Goal: Task Accomplishment & Management: Manage account settings

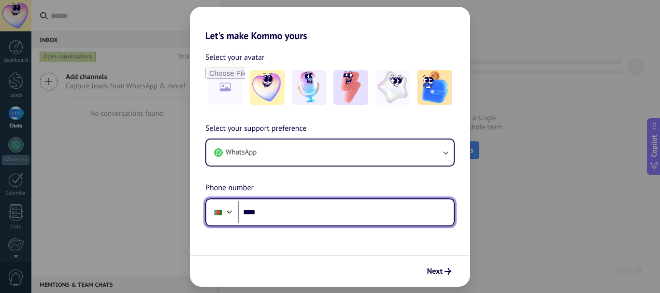
click at [285, 214] on input "****" at bounding box center [345, 212] width 215 height 22
drag, startPoint x: 285, startPoint y: 214, endPoint x: 242, endPoint y: 214, distance: 43.5
click at [242, 214] on input "****" at bounding box center [345, 212] width 215 height 22
click at [231, 215] on div at bounding box center [230, 211] width 12 height 12
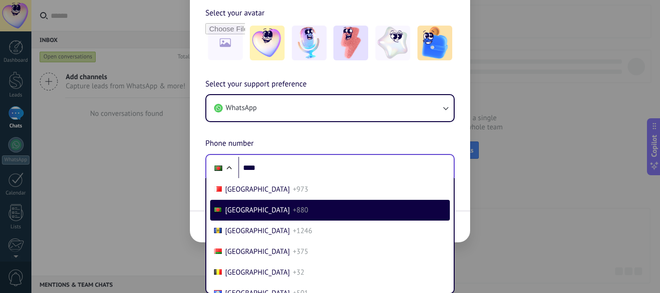
scroll to position [292, 0]
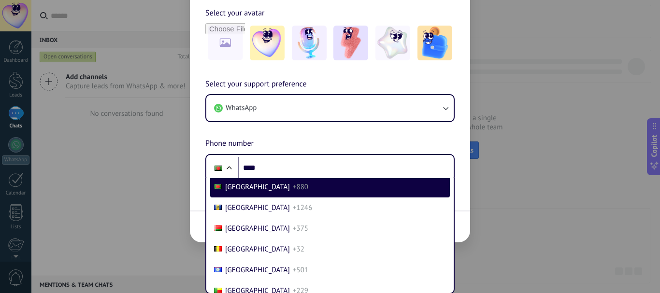
click at [191, 62] on div "Select your avatar" at bounding box center [330, 35] width 280 height 56
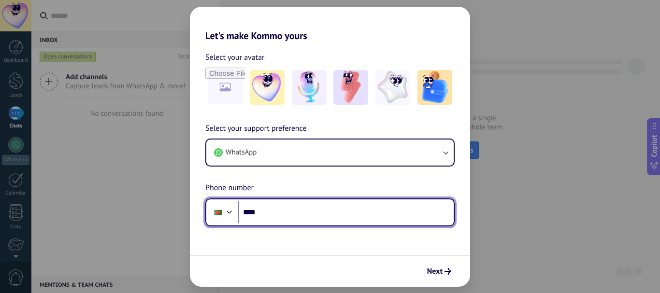
drag, startPoint x: 275, startPoint y: 213, endPoint x: 243, endPoint y: 214, distance: 31.9
click at [243, 214] on input "****" at bounding box center [345, 212] width 215 height 22
type input "**********"
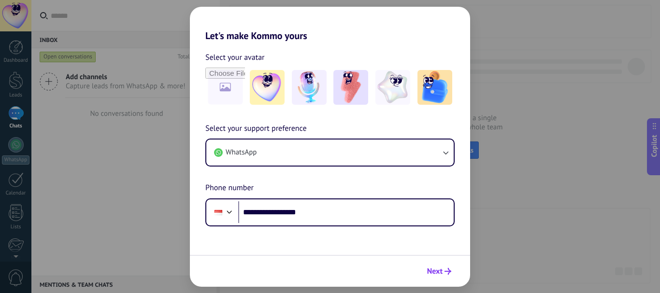
click at [432, 272] on span "Next" at bounding box center [434, 271] width 15 height 7
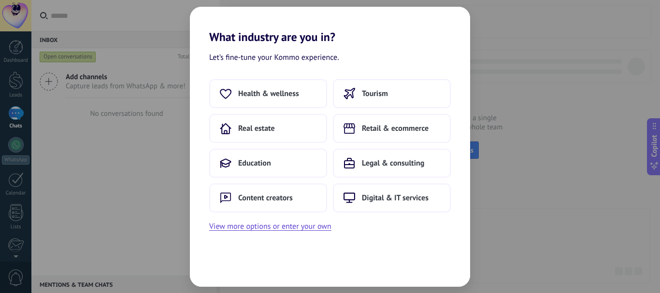
click at [240, 250] on div "Let’s fine-tune your Kommo experience. Health & wellness Tourism Real estate Re…" at bounding box center [330, 165] width 280 height 243
click at [396, 199] on span "Digital & IT services" at bounding box center [395, 198] width 67 height 10
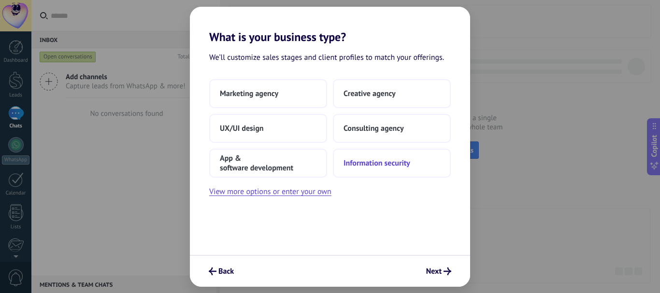
drag, startPoint x: 305, startPoint y: 170, endPoint x: 361, endPoint y: 169, distance: 56.5
click at [361, 169] on div "Marketing agency Creative agency UX/UI design Consulting agency App & software …" at bounding box center [330, 128] width 242 height 99
click at [298, 188] on button "View more options or enter your own" at bounding box center [270, 191] width 122 height 13
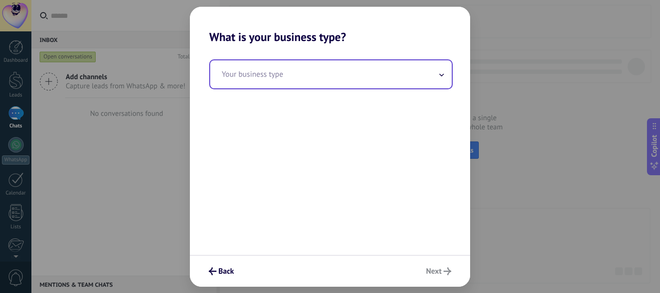
click at [287, 77] on input "text" at bounding box center [331, 74] width 242 height 28
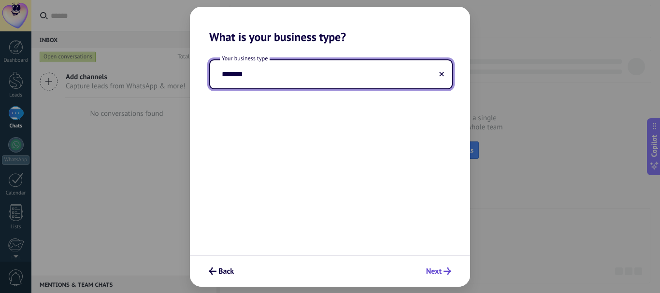
type input "*******"
click at [441, 273] on span "Next" at bounding box center [433, 271] width 15 height 7
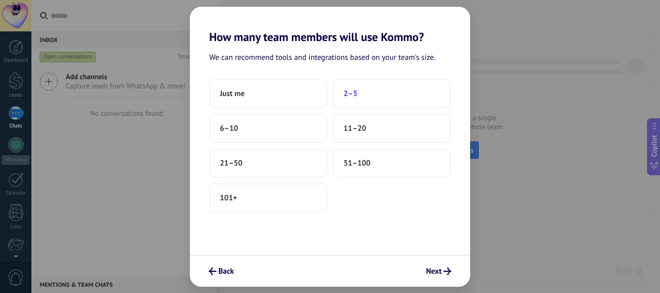
click at [342, 93] on button "2–5" at bounding box center [392, 93] width 118 height 29
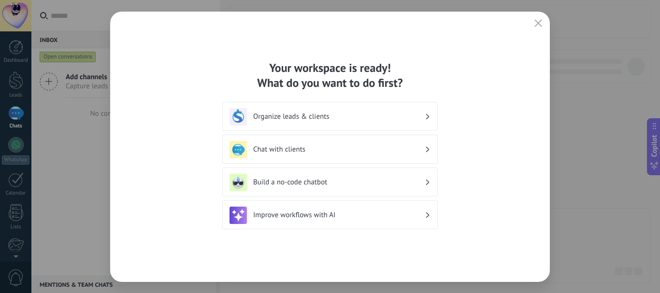
click at [381, 112] on div "Organize leads & clients" at bounding box center [329, 116] width 201 height 17
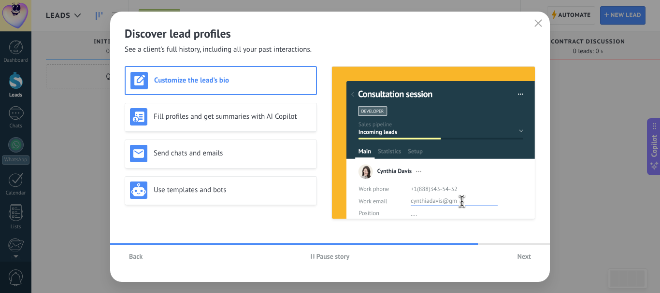
click at [295, 32] on h2 "Discover lead profiles" at bounding box center [330, 33] width 411 height 15
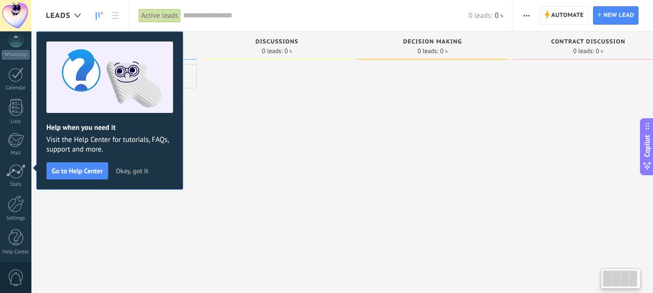
scroll to position [109, 0]
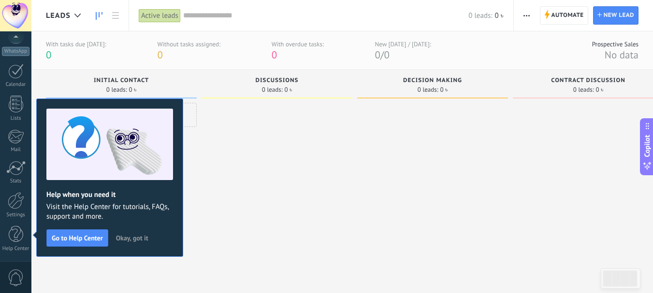
click at [137, 238] on span "Okay, got it" at bounding box center [132, 238] width 32 height 7
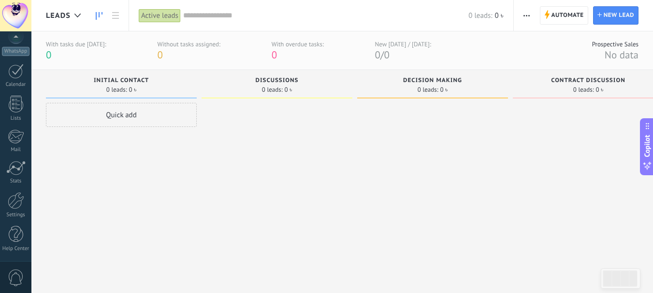
scroll to position [97, 0]
click at [14, 15] on div at bounding box center [15, 15] width 31 height 31
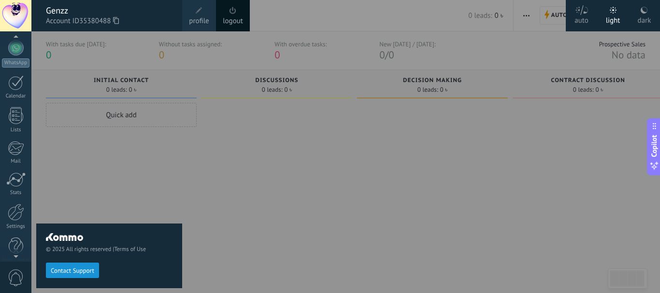
click at [159, 150] on div "© 2025 All rights reserved | Terms of Use Contact Support" at bounding box center [109, 162] width 146 height 262
click at [316, 200] on div at bounding box center [361, 146] width 660 height 293
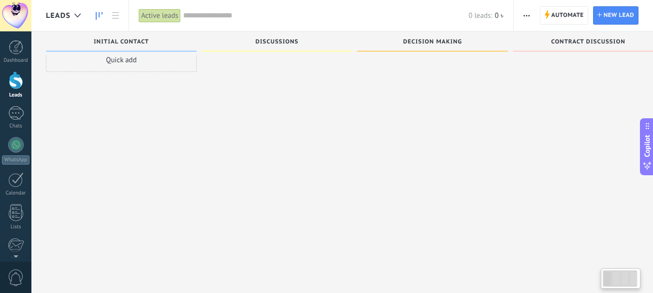
scroll to position [9, 0]
click at [118, 114] on div "Quick add" at bounding box center [121, 138] width 151 height 167
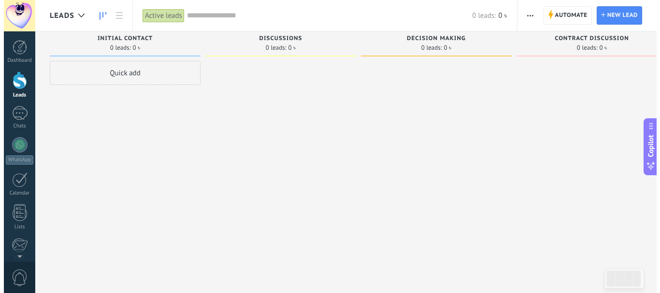
scroll to position [0, 0]
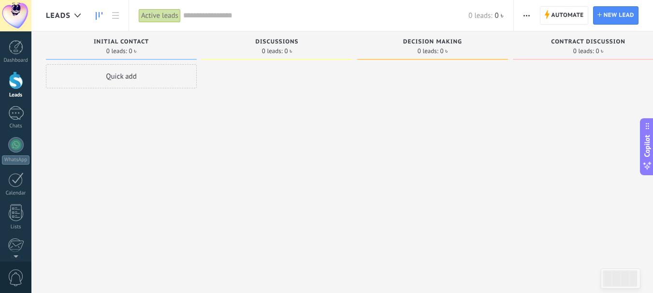
click at [145, 45] on span "Initial contact" at bounding box center [121, 42] width 55 height 7
click at [142, 45] on span "Initial contact" at bounding box center [121, 42] width 55 height 7
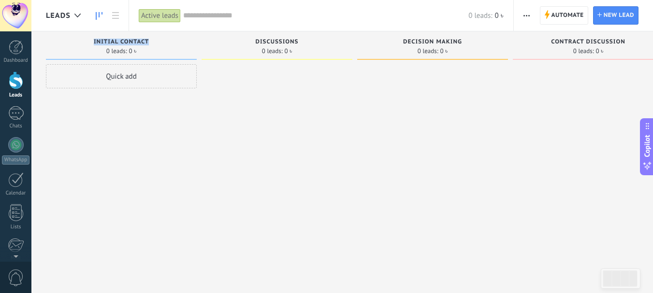
click at [197, 45] on div "Initial contact 0 leads: 0 ৳ Quick add" at bounding box center [124, 131] width 156 height 200
click at [527, 18] on span "button" at bounding box center [526, 15] width 6 height 18
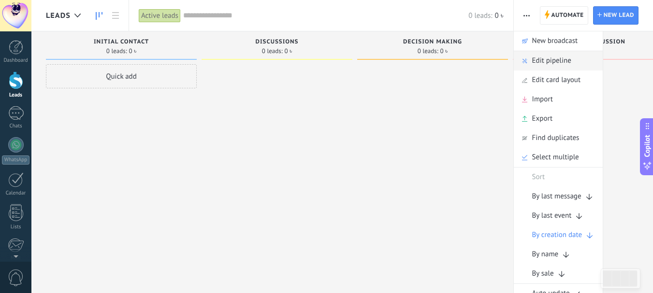
click at [550, 57] on span "Edit pipeline" at bounding box center [551, 60] width 39 height 19
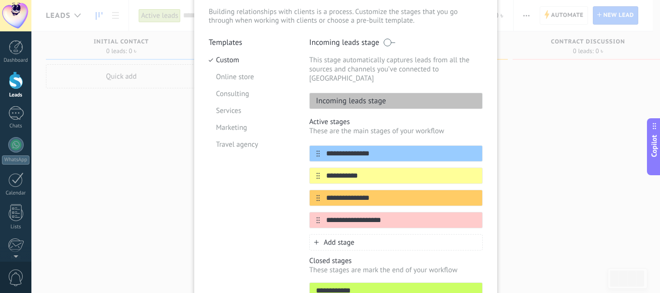
scroll to position [48, 0]
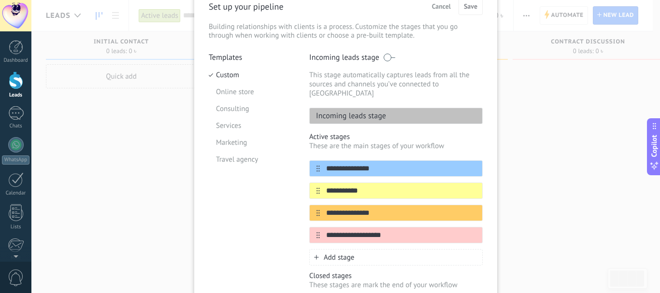
click at [385, 108] on div "Incoming leads stage" at bounding box center [395, 116] width 173 height 16
click at [387, 108] on div "Incoming leads stage" at bounding box center [395, 116] width 173 height 16
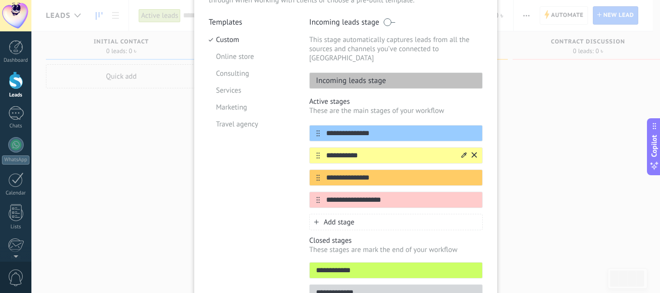
scroll to position [97, 0]
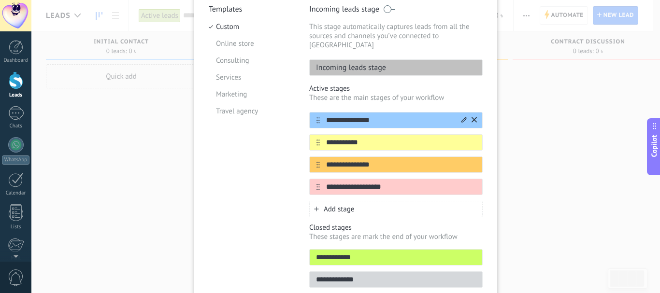
click at [368, 116] on div "**********" at bounding box center [395, 120] width 173 height 16
click at [372, 115] on input "**********" at bounding box center [390, 120] width 140 height 10
click at [373, 63] on p "Incoming leads stage" at bounding box center [348, 68] width 76 height 10
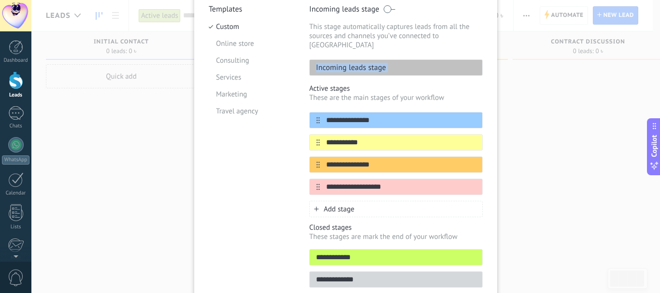
click at [373, 63] on p "Incoming leads stage" at bounding box center [348, 68] width 76 height 10
click at [459, 59] on div "Incoming leads stage" at bounding box center [395, 67] width 173 height 16
click at [471, 59] on div "Incoming leads stage" at bounding box center [395, 67] width 173 height 16
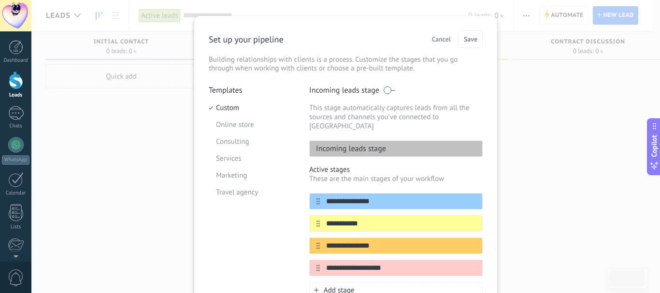
scroll to position [0, 0]
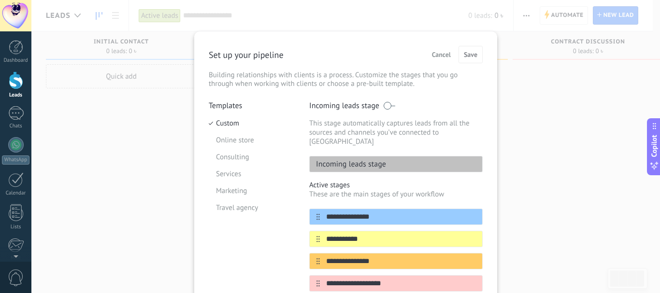
click at [170, 109] on div "**********" at bounding box center [345, 146] width 628 height 293
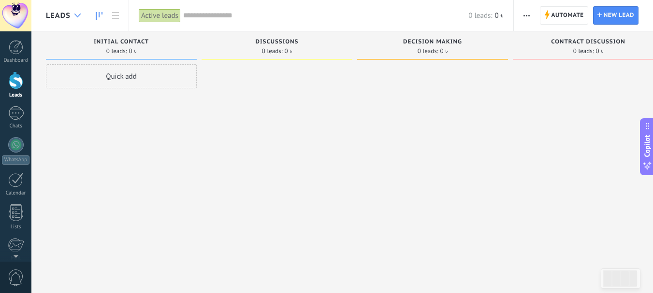
click at [76, 15] on use at bounding box center [77, 16] width 6 height 4
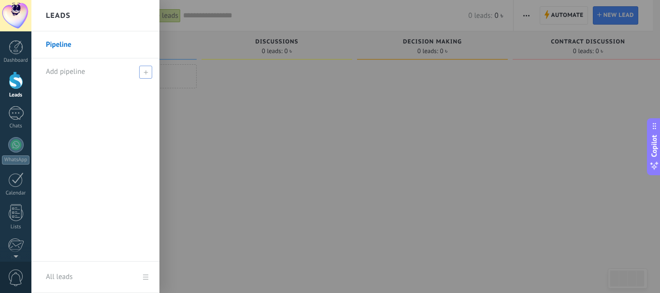
click at [132, 78] on div "Add pipeline" at bounding box center [98, 71] width 104 height 27
click at [116, 73] on input "text" at bounding box center [91, 71] width 91 height 15
type input "*"
click at [89, 71] on input "text" at bounding box center [91, 71] width 91 height 15
click at [100, 69] on input "text" at bounding box center [91, 71] width 91 height 15
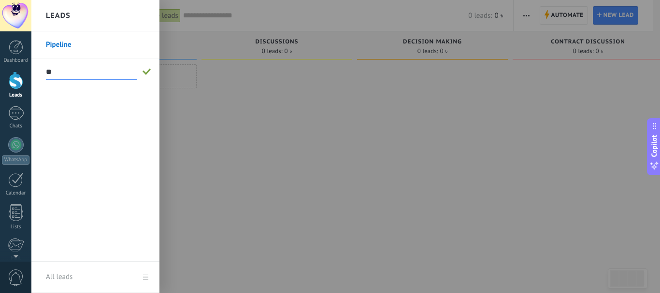
type input "*"
click at [100, 69] on input "text" at bounding box center [91, 71] width 91 height 15
type input "**********"
click at [144, 69] on span at bounding box center [146, 72] width 9 height 7
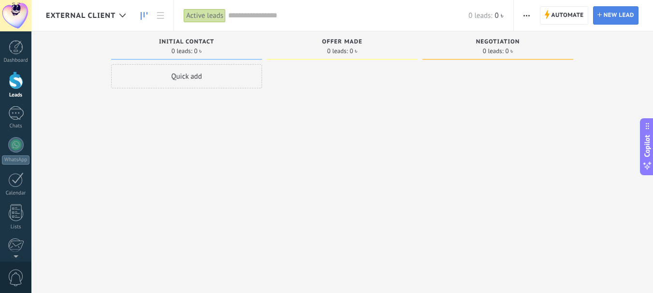
click at [618, 14] on span "New lead" at bounding box center [618, 15] width 30 height 17
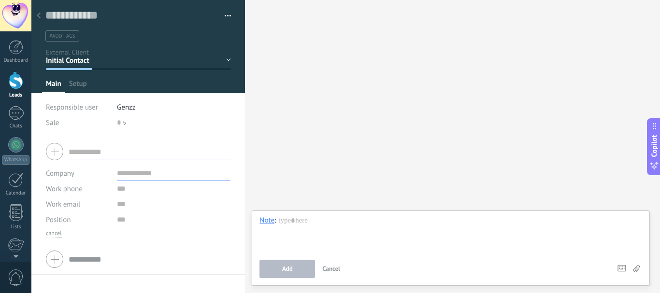
click at [40, 14] on use at bounding box center [39, 16] width 4 height 6
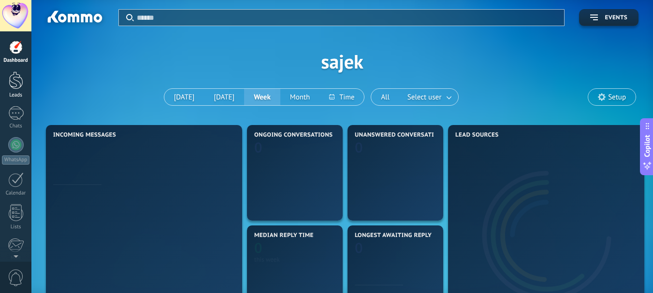
click at [10, 85] on div at bounding box center [16, 80] width 14 height 18
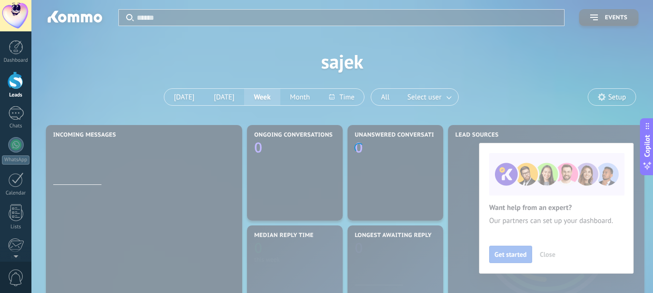
click at [525, 259] on body ".abecls-1,.abecls-2{fill-rule:evenodd}.abecls-2{fill:#fff} .abhcls-1{fill:none}…" at bounding box center [326, 146] width 653 height 293
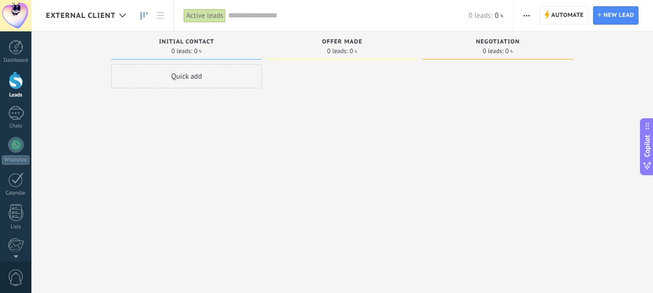
click at [528, 18] on span "button" at bounding box center [526, 15] width 6 height 18
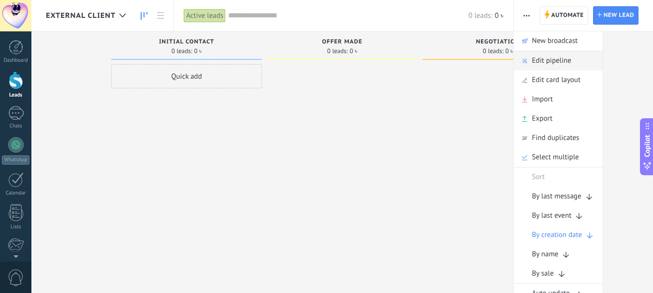
click at [550, 64] on span "Edit pipeline" at bounding box center [551, 60] width 39 height 19
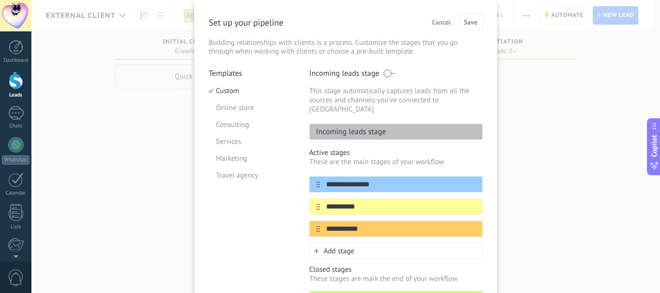
scroll to position [48, 0]
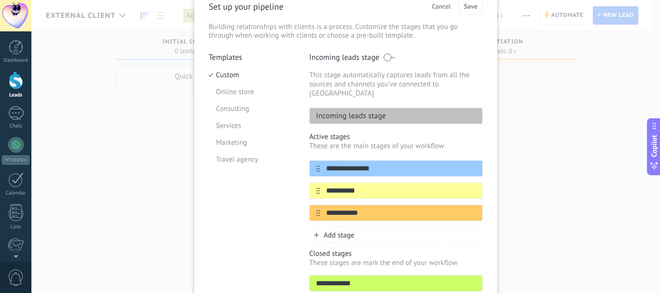
click at [386, 57] on span at bounding box center [389, 58] width 12 height 8
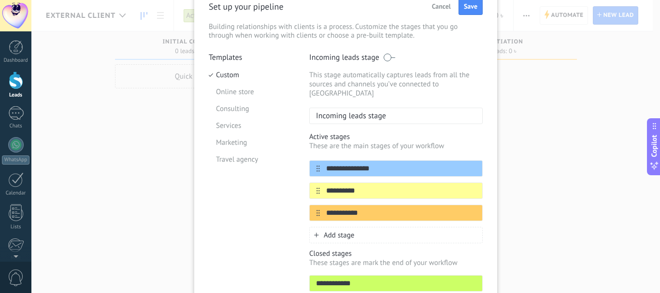
click at [393, 108] on div "Incoming leads stage" at bounding box center [395, 116] width 173 height 16
click at [395, 108] on div "Incoming leads stage" at bounding box center [395, 116] width 173 height 16
click at [387, 108] on div "Incoming leads stage" at bounding box center [395, 116] width 173 height 16
click at [386, 108] on div "Incoming leads stage" at bounding box center [395, 116] width 173 height 16
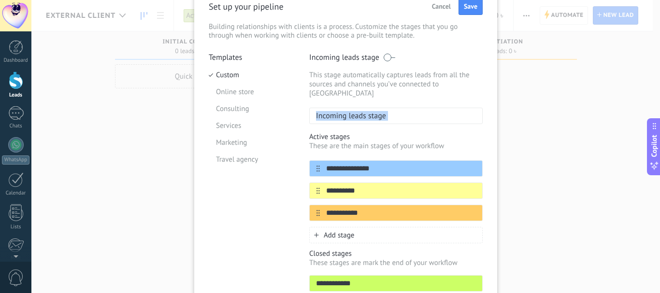
click at [386, 108] on div "Incoming leads stage" at bounding box center [395, 116] width 173 height 16
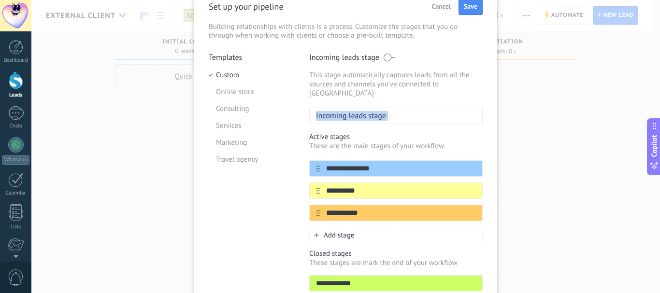
click at [387, 108] on div "Incoming leads stage" at bounding box center [395, 116] width 173 height 16
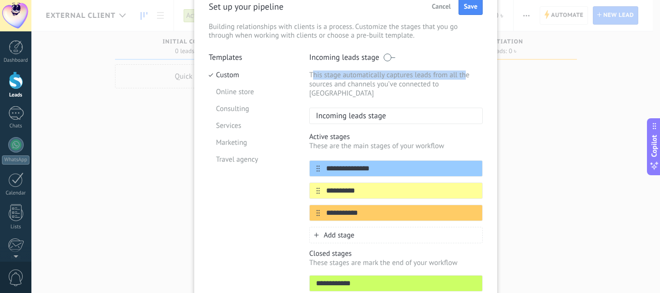
drag, startPoint x: 311, startPoint y: 71, endPoint x: 467, endPoint y: 75, distance: 155.6
click at [464, 75] on p "This stage automatically captures leads from all the sources and channels you’v…" at bounding box center [395, 85] width 173 height 28
click at [435, 85] on p "This stage automatically captures leads from all the sources and channels you’v…" at bounding box center [395, 85] width 173 height 28
click at [433, 85] on p "This stage automatically captures leads from all the sources and channels you’v…" at bounding box center [395, 85] width 173 height 28
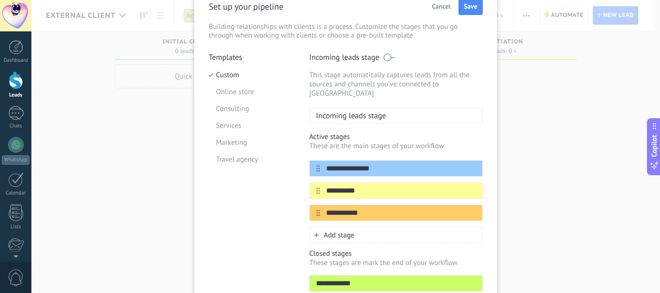
click at [359, 78] on p "This stage automatically captures leads from all the sources and channels you’v…" at bounding box center [395, 85] width 173 height 28
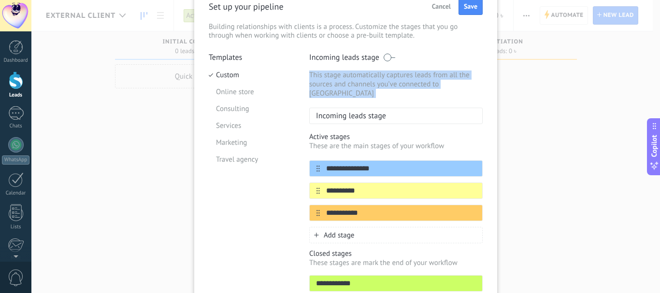
click at [359, 78] on p "This stage automatically captures leads from all the sources and channels you’v…" at bounding box center [395, 85] width 173 height 28
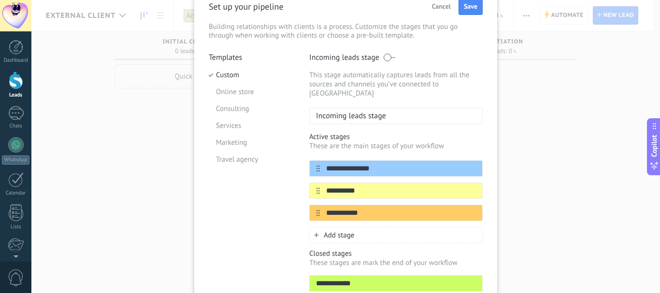
click at [387, 58] on span at bounding box center [389, 58] width 12 height 8
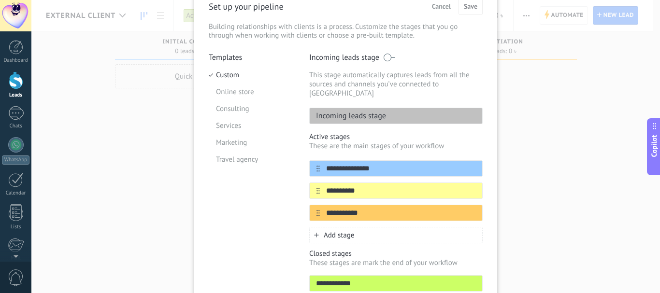
click at [387, 58] on span at bounding box center [389, 58] width 12 height 8
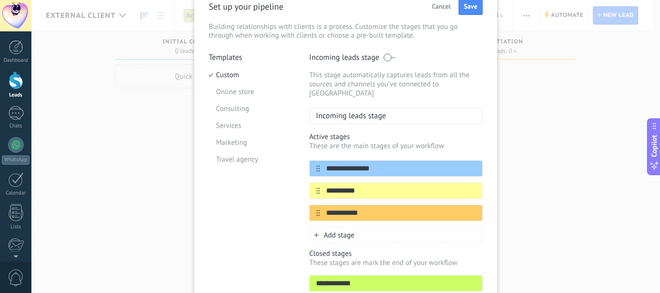
click at [237, 58] on p "Templates" at bounding box center [252, 58] width 86 height 10
click at [210, 95] on li "Online store" at bounding box center [252, 92] width 86 height 17
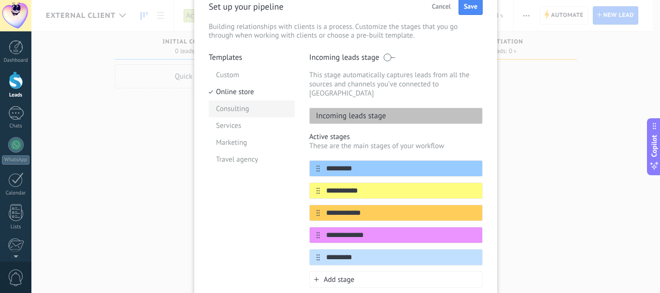
click at [225, 104] on li "Consulting" at bounding box center [252, 108] width 86 height 17
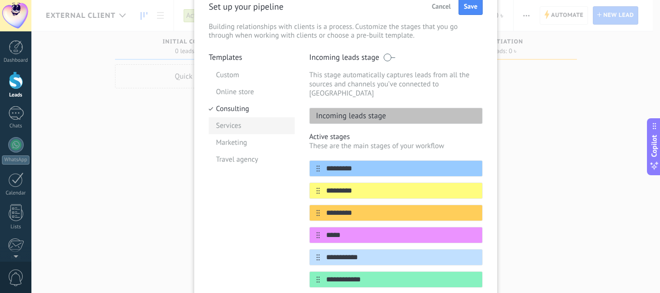
click at [241, 123] on li "Services" at bounding box center [252, 125] width 86 height 17
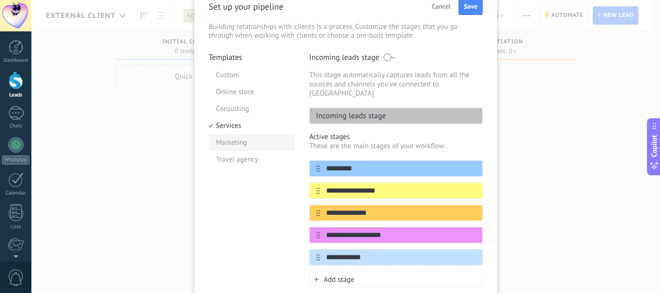
click at [236, 140] on li "Marketing" at bounding box center [252, 142] width 86 height 17
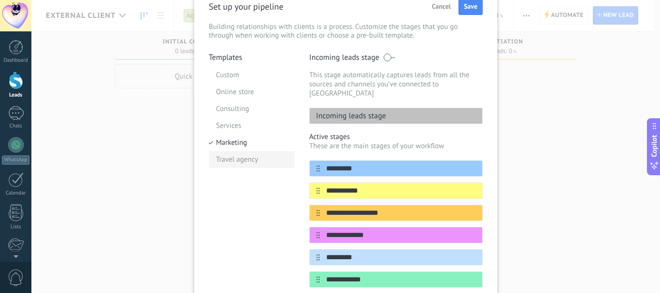
click at [239, 166] on li "Travel agency" at bounding box center [252, 159] width 86 height 17
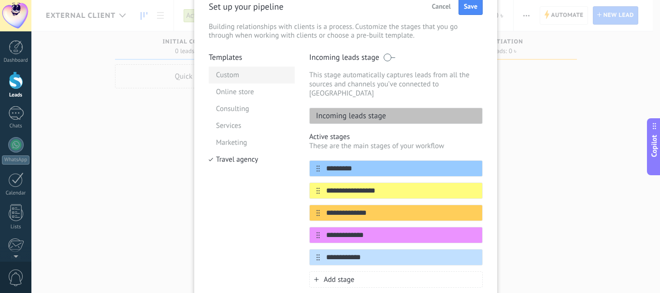
click at [237, 75] on li "Custom" at bounding box center [252, 75] width 86 height 17
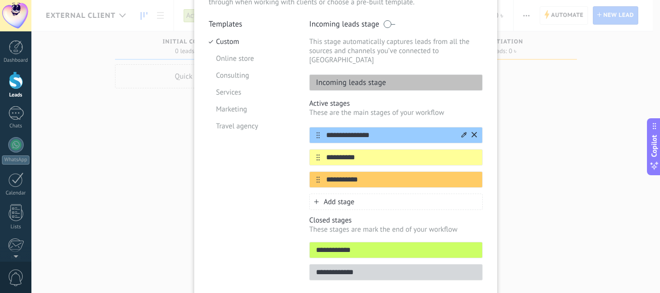
scroll to position [97, 0]
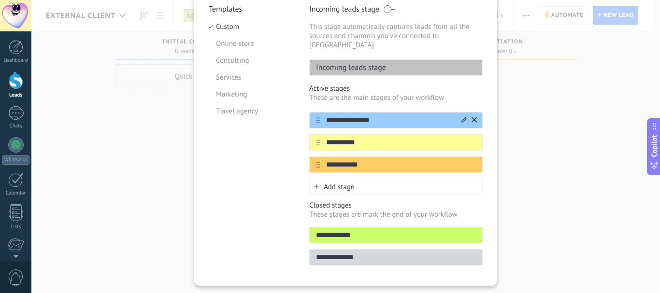
drag, startPoint x: 385, startPoint y: 112, endPoint x: 316, endPoint y: 113, distance: 69.1
click at [316, 113] on div "**********" at bounding box center [395, 120] width 173 height 16
type input "********"
drag, startPoint x: 351, startPoint y: 135, endPoint x: 325, endPoint y: 135, distance: 26.1
click at [325, 138] on input "**********" at bounding box center [390, 143] width 140 height 10
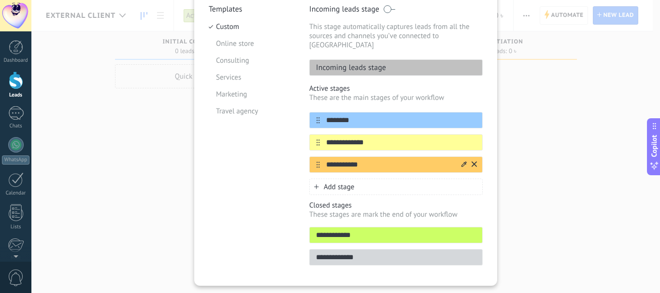
type input "**********"
click at [373, 160] on input "**********" at bounding box center [390, 165] width 140 height 10
drag, startPoint x: 379, startPoint y: 155, endPoint x: 320, endPoint y: 156, distance: 58.9
click at [320, 160] on input "**********" at bounding box center [390, 165] width 140 height 10
click at [320, 180] on div "Add stage" at bounding box center [395, 187] width 173 height 16
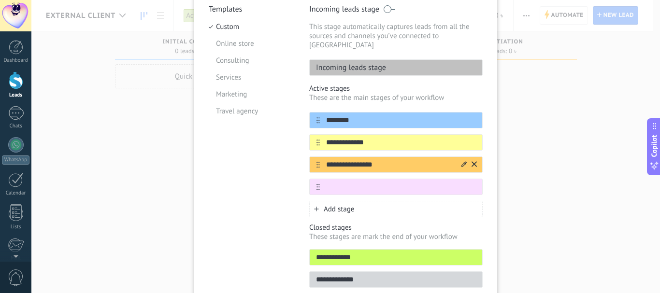
click at [399, 160] on input "**********" at bounding box center [390, 165] width 140 height 10
type input "**********"
click at [378, 182] on input "text" at bounding box center [390, 187] width 140 height 10
type input "**********"
click at [329, 205] on span "Add stage" at bounding box center [339, 209] width 30 height 9
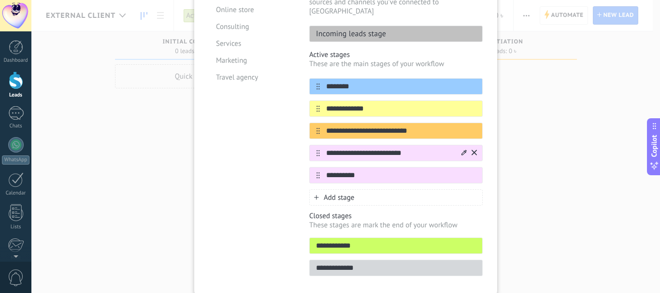
scroll to position [145, 0]
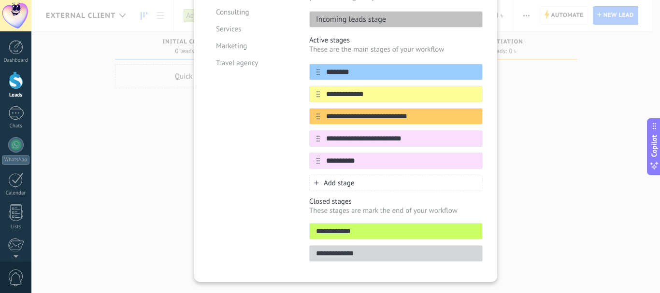
type input "**********"
click at [340, 179] on span "Add stage" at bounding box center [339, 183] width 30 height 9
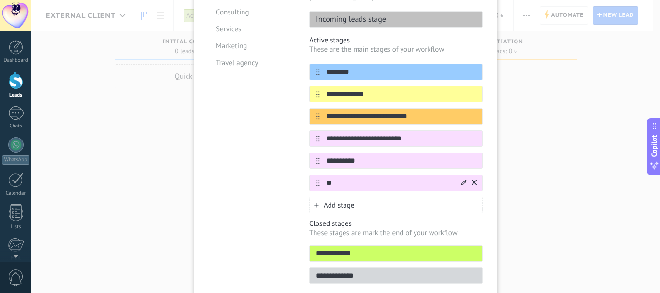
type input "*"
drag, startPoint x: 396, startPoint y: 174, endPoint x: 326, endPoint y: 174, distance: 70.5
click at [326, 178] on input "**********" at bounding box center [390, 183] width 140 height 10
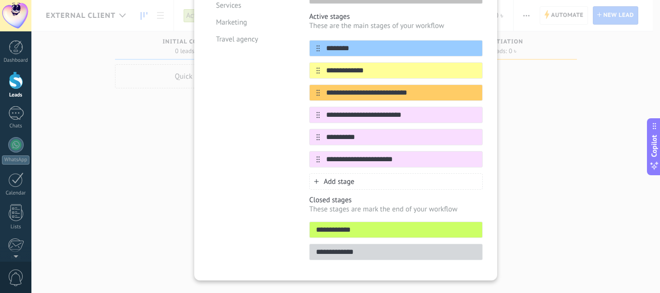
scroll to position [178, 0]
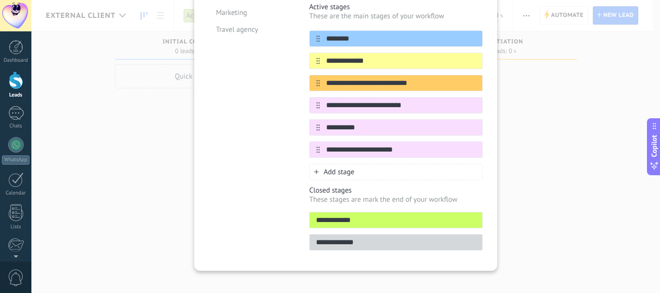
type input "**********"
click at [364, 216] on div "**********" at bounding box center [395, 220] width 173 height 16
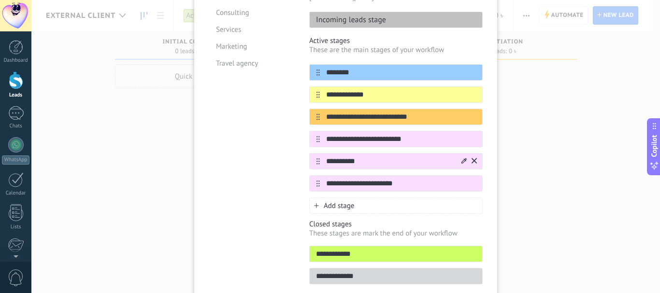
scroll to position [145, 0]
click at [341, 201] on span "Add stage" at bounding box center [339, 205] width 30 height 9
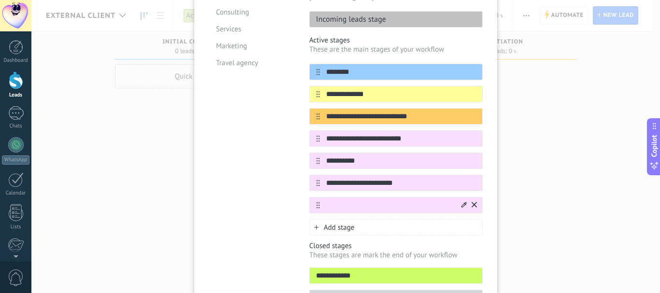
type input "*"
type input "*********"
drag, startPoint x: 337, startPoint y: 108, endPoint x: 324, endPoint y: 108, distance: 13.1
click at [324, 112] on input "**********" at bounding box center [390, 117] width 140 height 10
type input "**********"
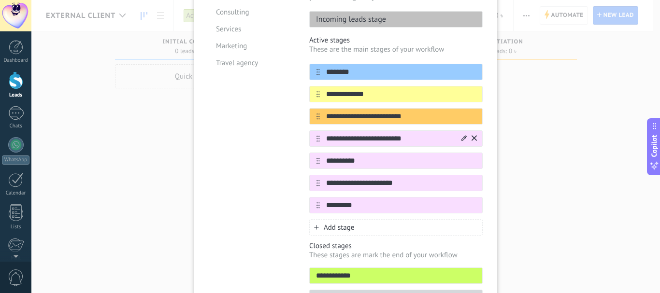
drag, startPoint x: 338, startPoint y: 131, endPoint x: 320, endPoint y: 131, distance: 17.9
click at [320, 134] on input "**********" at bounding box center [390, 139] width 140 height 10
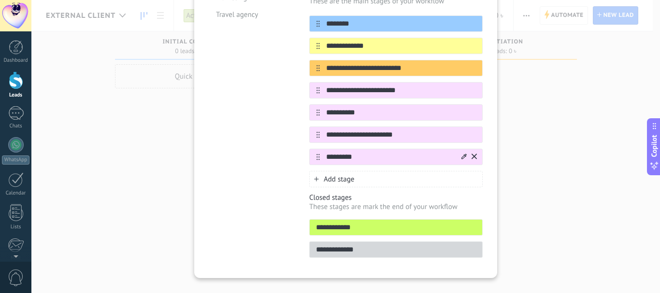
scroll to position [200, 0]
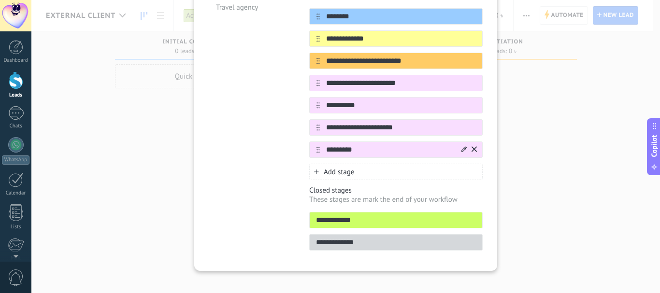
type input "**********"
click at [356, 145] on input "*********" at bounding box center [390, 150] width 140 height 10
type input "**********"
click at [343, 168] on span "Add stage" at bounding box center [339, 172] width 30 height 9
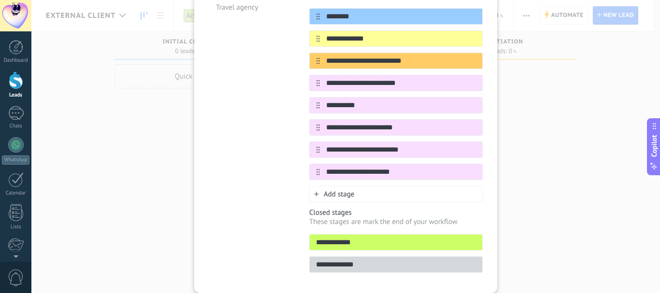
type input "**********"
click at [329, 190] on span "Add stage" at bounding box center [339, 194] width 30 height 9
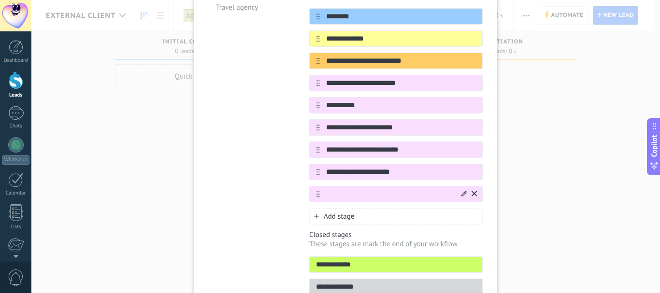
click at [345, 189] on input "text" at bounding box center [390, 194] width 140 height 10
type input "*"
click at [473, 191] on icon at bounding box center [473, 194] width 5 height 6
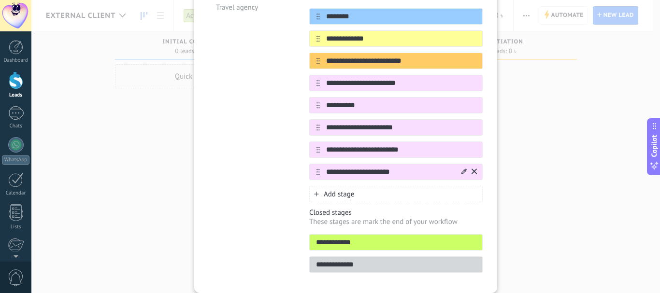
click at [461, 169] on icon at bounding box center [463, 171] width 5 height 5
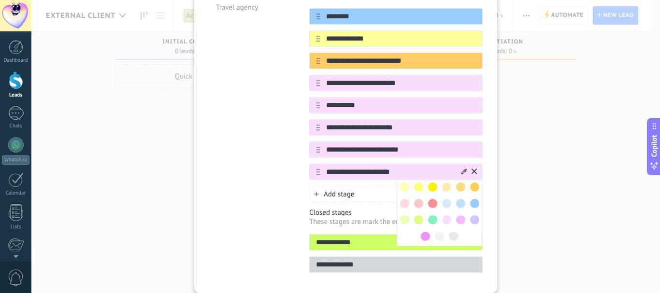
click at [432, 215] on span at bounding box center [432, 219] width 9 height 9
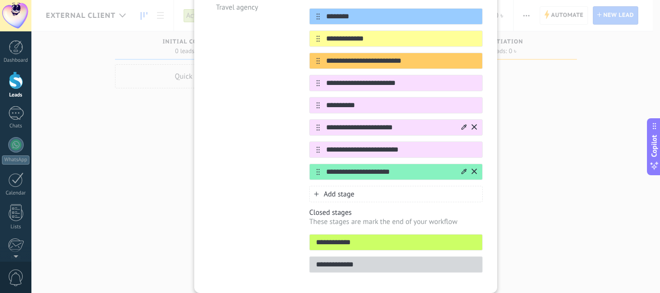
click at [463, 124] on icon at bounding box center [463, 127] width 5 height 6
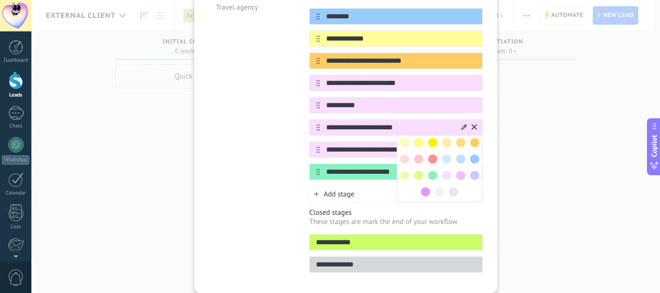
click at [433, 171] on span at bounding box center [432, 175] width 9 height 9
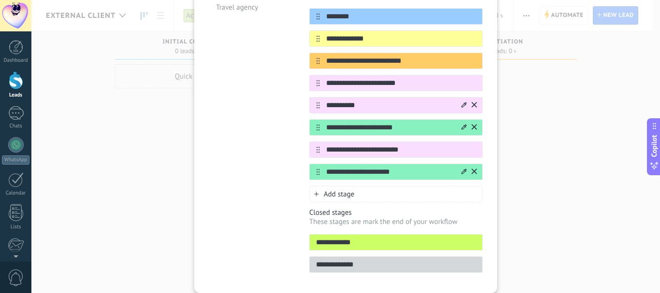
click at [463, 102] on icon at bounding box center [463, 104] width 5 height 5
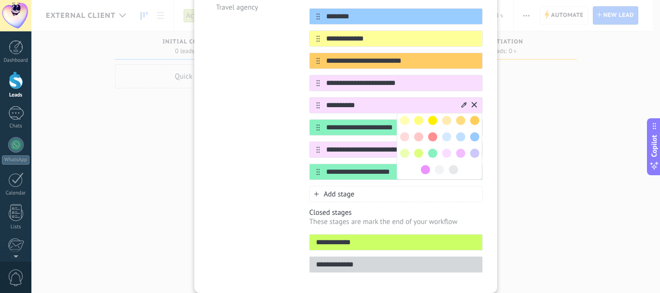
click at [474, 149] on span at bounding box center [474, 153] width 9 height 9
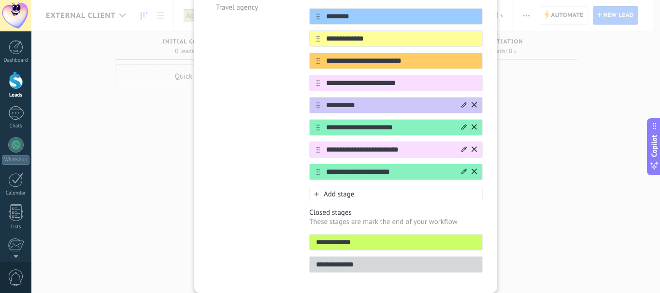
click at [462, 145] on div at bounding box center [463, 149] width 5 height 9
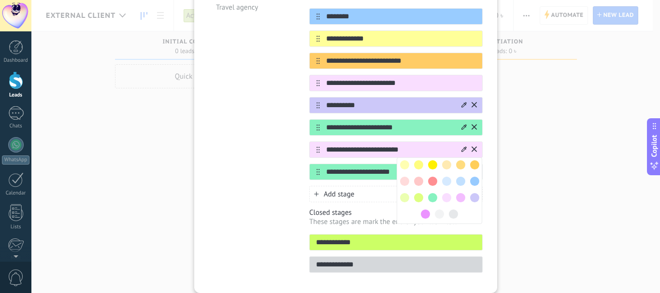
click at [407, 191] on div at bounding box center [405, 198] width 14 height 14
click at [407, 193] on span at bounding box center [404, 197] width 9 height 9
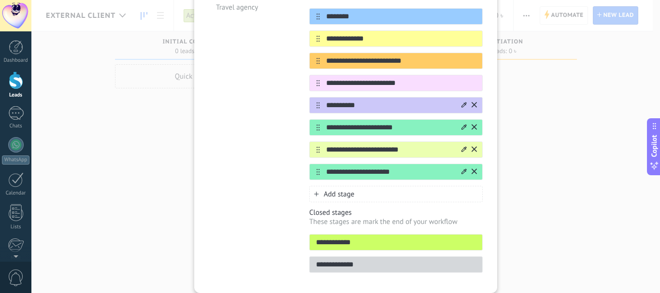
click at [353, 186] on div "Add stage" at bounding box center [395, 194] width 173 height 16
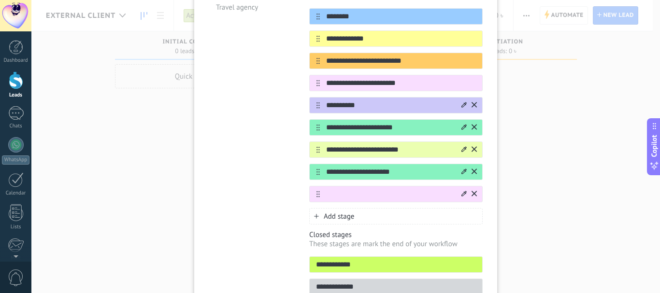
click at [356, 190] on div at bounding box center [395, 194] width 173 height 16
click at [356, 189] on input "text" at bounding box center [390, 194] width 140 height 10
type input "**********"
click at [463, 191] on icon at bounding box center [463, 194] width 5 height 6
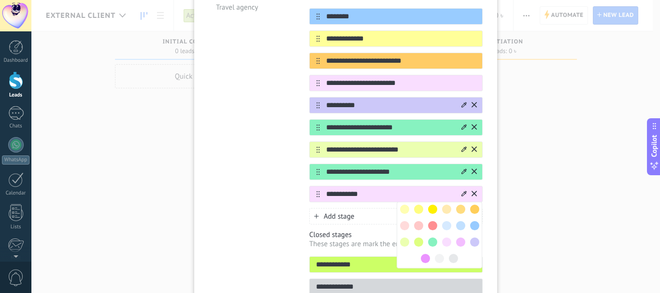
click at [431, 221] on span at bounding box center [432, 225] width 9 height 9
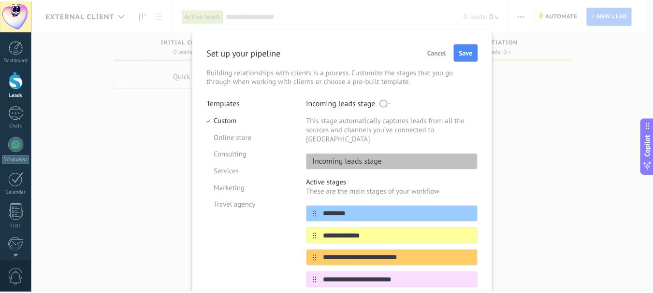
scroll to position [0, 0]
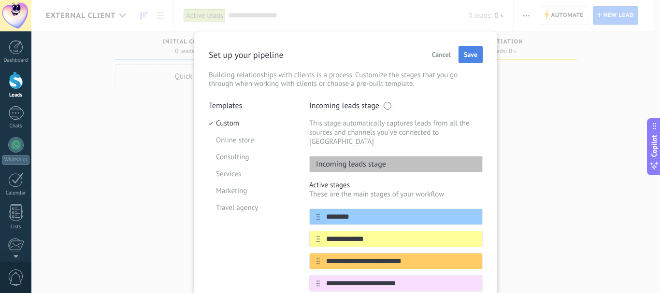
click at [479, 51] on button "Save" at bounding box center [470, 54] width 24 height 17
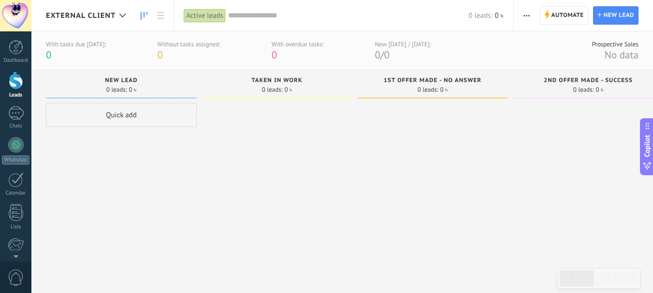
click at [145, 125] on div "Quick add" at bounding box center [121, 115] width 151 height 24
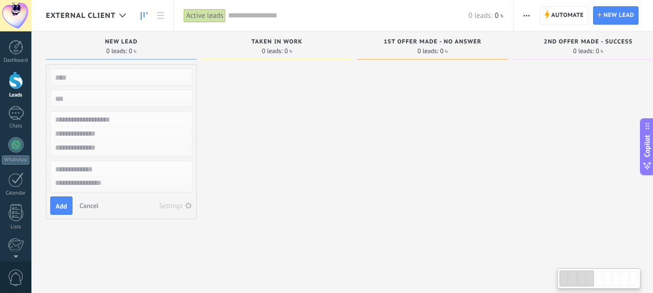
click at [275, 117] on div at bounding box center [276, 147] width 151 height 167
click at [220, 85] on div at bounding box center [276, 147] width 151 height 167
click at [86, 208] on span "Cancel" at bounding box center [89, 205] width 19 height 9
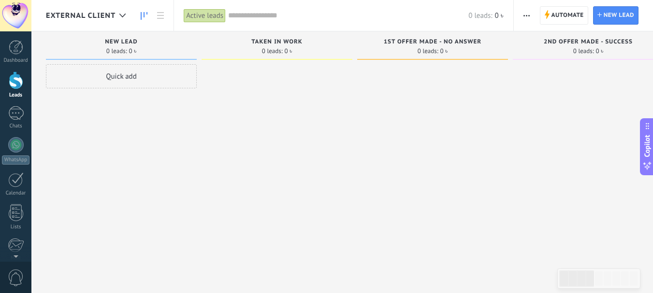
click at [523, 17] on button "button" at bounding box center [526, 15] width 14 height 18
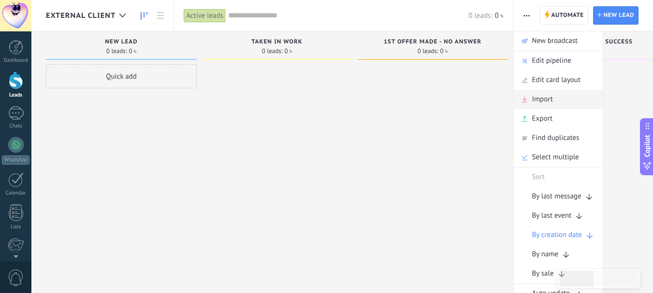
click at [555, 102] on div "Import" at bounding box center [557, 99] width 89 height 19
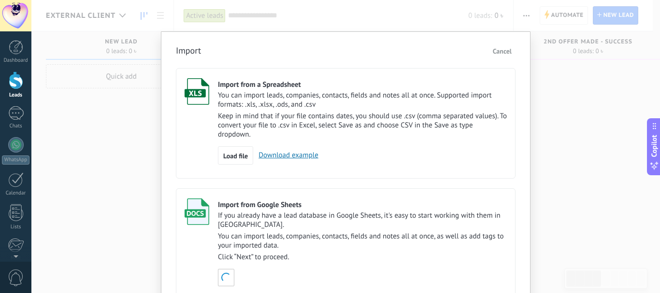
click at [289, 155] on link "Download example" at bounding box center [285, 155] width 65 height 9
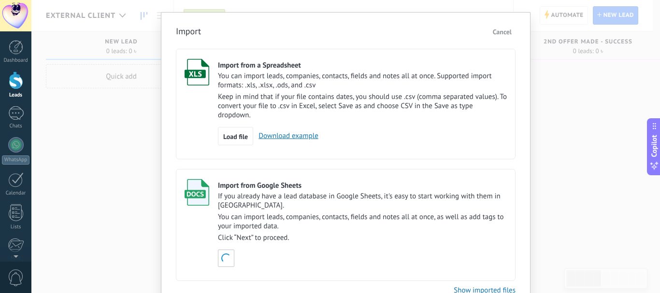
scroll to position [68, 0]
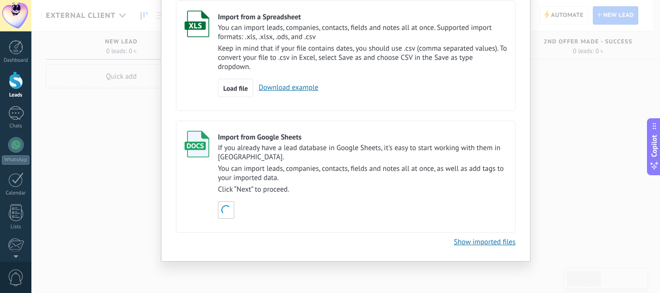
click at [498, 246] on link "Show imported files" at bounding box center [485, 242] width 62 height 9
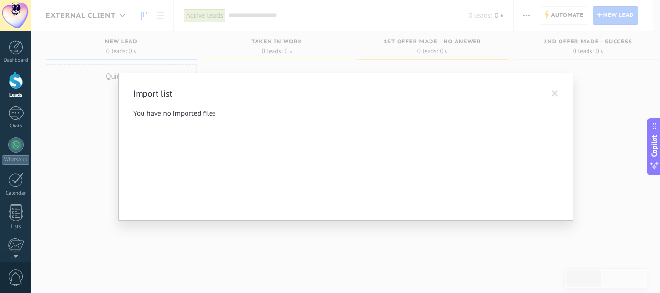
click at [558, 92] on span at bounding box center [555, 93] width 16 height 16
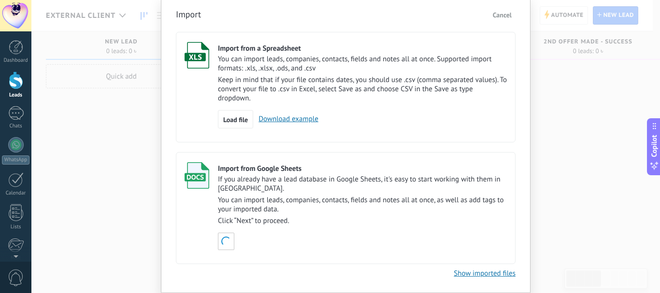
scroll to position [0, 0]
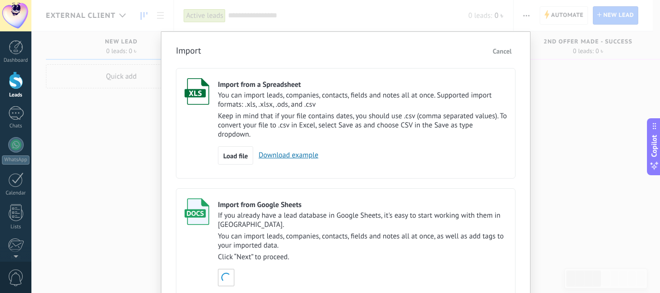
click at [503, 52] on span "Cancel" at bounding box center [502, 51] width 19 height 9
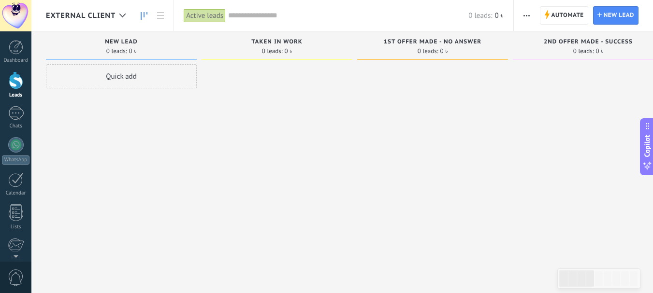
click at [529, 16] on use "button" at bounding box center [526, 15] width 6 height 1
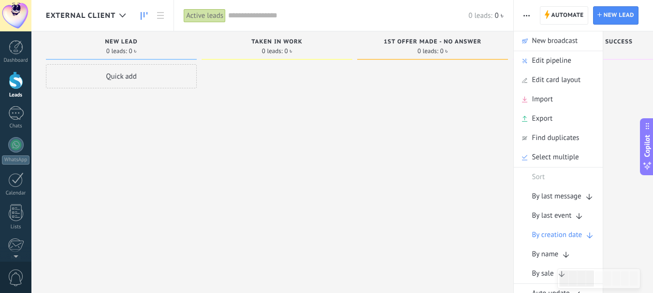
click at [105, 141] on div "Quick add" at bounding box center [121, 147] width 151 height 167
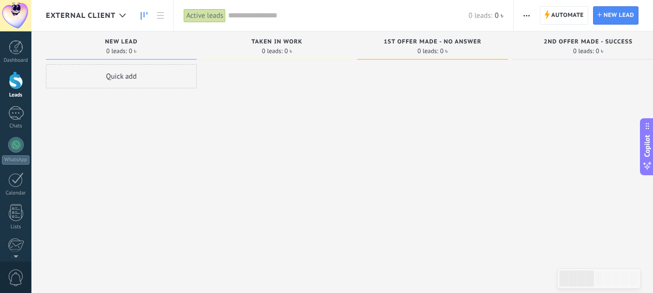
click at [121, 78] on div "Quick add" at bounding box center [121, 76] width 151 height 24
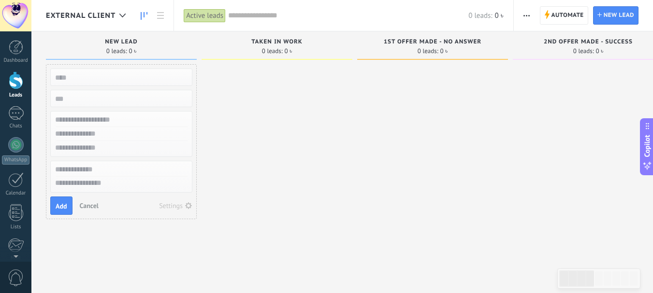
click at [86, 78] on input "text" at bounding box center [120, 78] width 141 height 14
click at [115, 79] on input "text" at bounding box center [120, 78] width 141 height 14
click at [303, 180] on div at bounding box center [276, 147] width 151 height 167
click at [93, 209] on span "Cancel" at bounding box center [89, 205] width 19 height 9
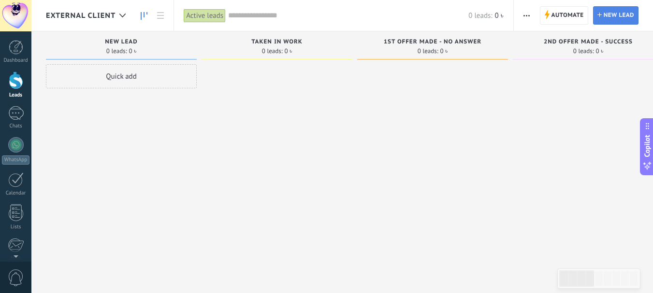
click at [624, 15] on span "New lead" at bounding box center [618, 15] width 30 height 17
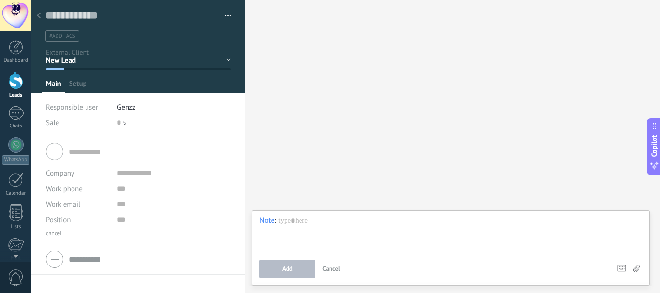
click at [138, 191] on input "text" at bounding box center [174, 188] width 114 height 15
click at [143, 206] on input "text" at bounding box center [174, 204] width 114 height 15
click at [129, 218] on input "text" at bounding box center [174, 219] width 114 height 15
click at [151, 176] on input "text" at bounding box center [174, 173] width 114 height 15
click at [156, 189] on input "text" at bounding box center [174, 188] width 114 height 15
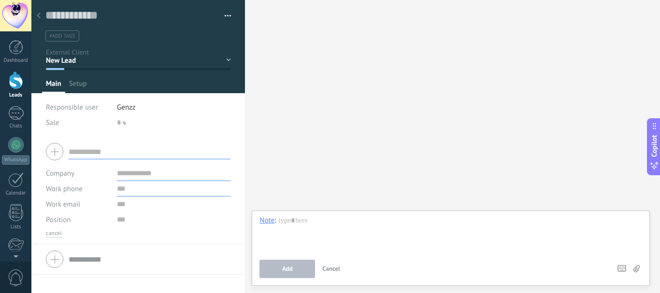
click at [144, 195] on input "text" at bounding box center [174, 188] width 114 height 15
click at [143, 206] on input "text" at bounding box center [174, 204] width 114 height 15
paste input "**********"
type input "**********"
click at [148, 193] on input "text" at bounding box center [174, 188] width 114 height 15
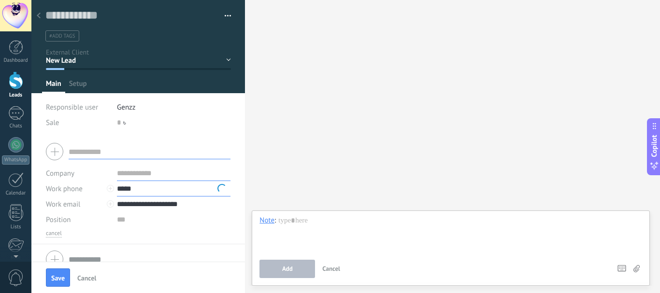
paste input "**********"
type input "**********"
click at [237, 140] on div "**********" at bounding box center [137, 191] width 213 height 108
click at [118, 154] on input "text" at bounding box center [150, 151] width 162 height 15
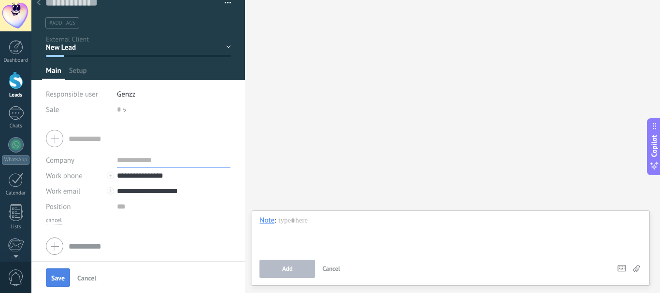
drag, startPoint x: 58, startPoint y: 279, endPoint x: 48, endPoint y: 279, distance: 10.6
click at [57, 279] on span "Save" at bounding box center [58, 278] width 14 height 7
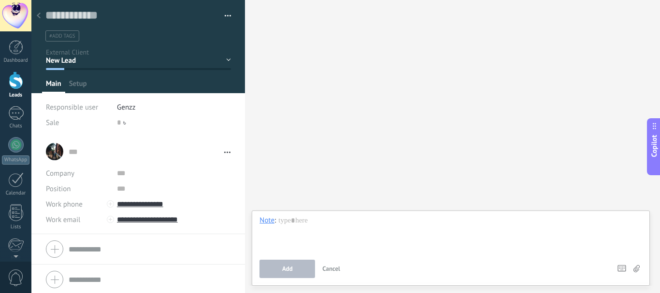
click at [40, 13] on div at bounding box center [39, 16] width 14 height 19
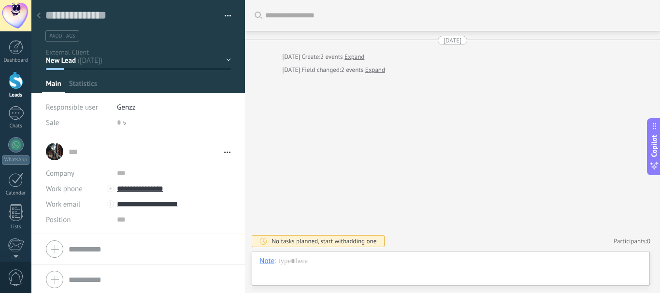
scroll to position [14, 0]
click at [42, 12] on div at bounding box center [39, 16] width 14 height 19
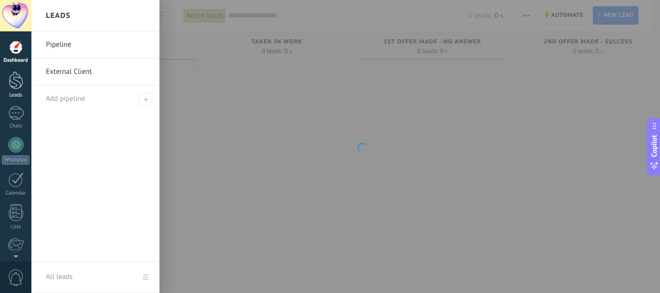
click at [16, 88] on div at bounding box center [16, 80] width 14 height 18
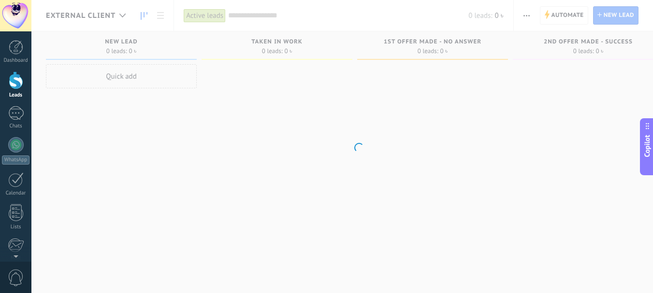
click at [15, 85] on div at bounding box center [16, 80] width 14 height 18
click at [109, 13] on body ".abecls-1,.abecls-2{fill-rule:evenodd}.abecls-2{fill:#fff} .abhcls-1{fill:none}…" at bounding box center [326, 146] width 653 height 293
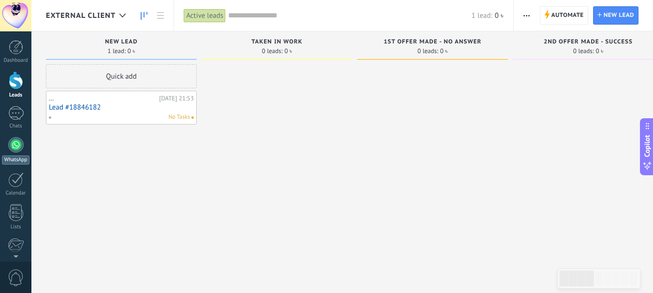
click at [14, 147] on div at bounding box center [15, 144] width 15 height 15
